Goal: Navigation & Orientation: Find specific page/section

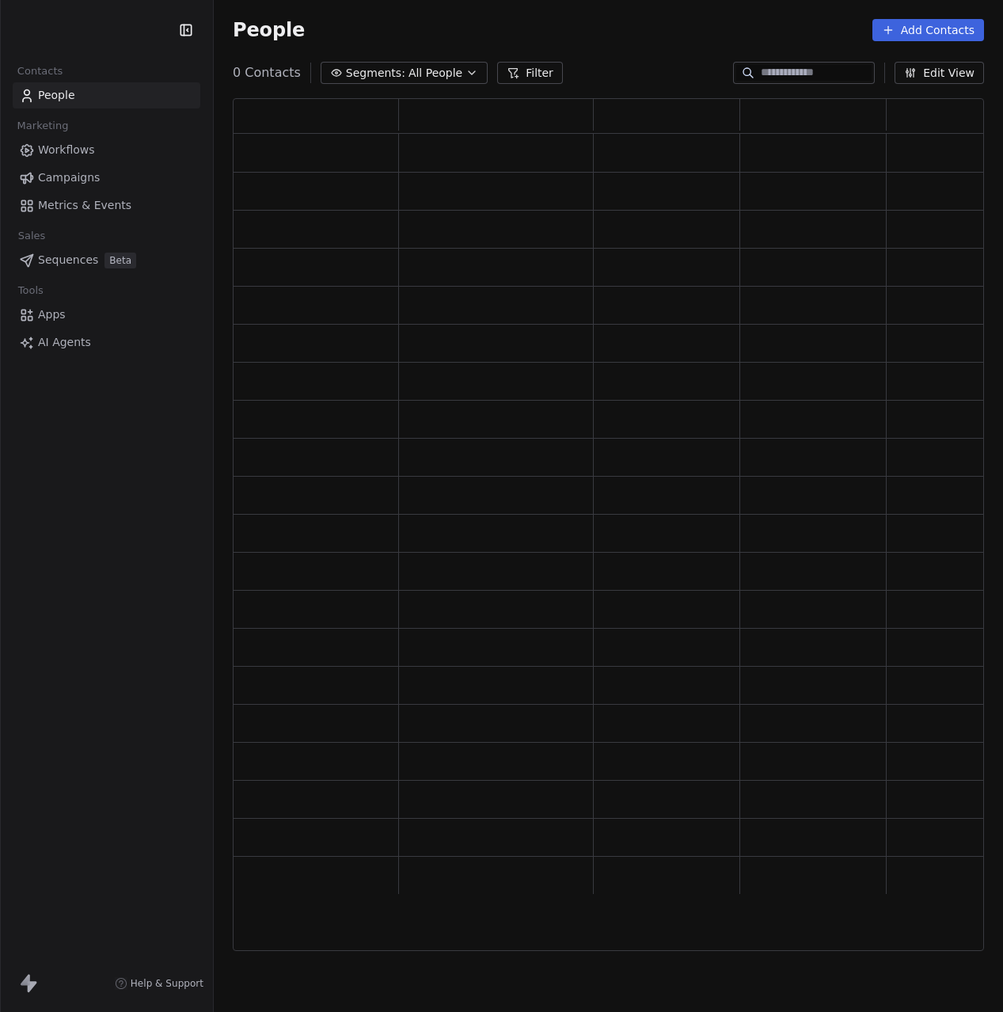
scroll to position [853, 752]
